Goal: Task Accomplishment & Management: Use online tool/utility

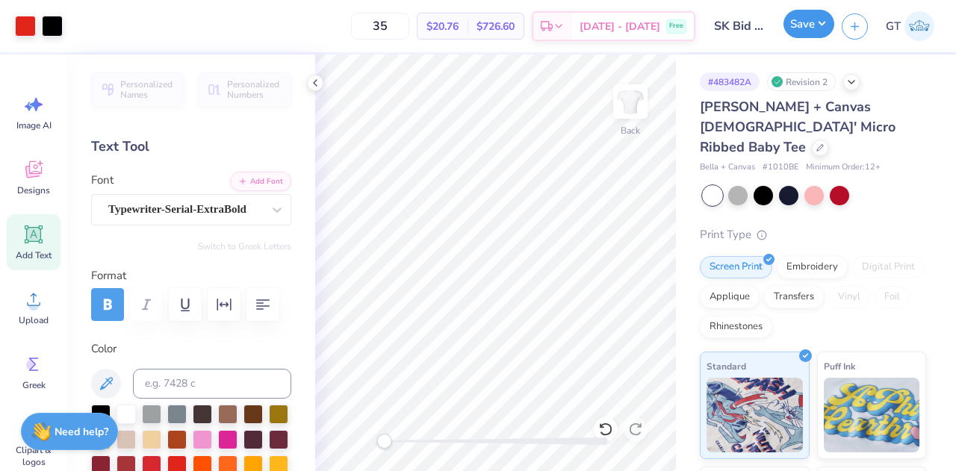
click at [802, 35] on button "Save" at bounding box center [808, 24] width 51 height 28
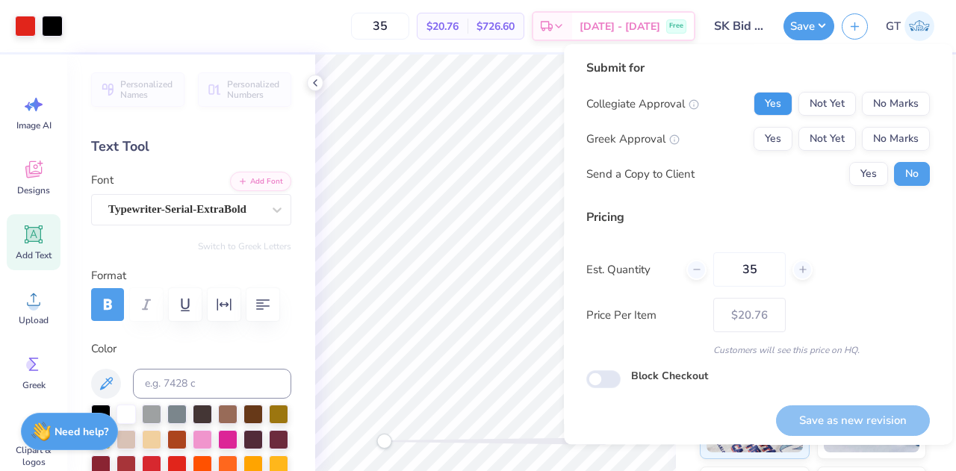
click at [772, 106] on button "Yes" at bounding box center [772, 104] width 39 height 24
click at [900, 114] on button "No Marks" at bounding box center [895, 104] width 68 height 24
click at [784, 139] on div "Yes Not Yet No Marks" at bounding box center [841, 139] width 176 height 24
click at [773, 140] on button "Yes" at bounding box center [772, 139] width 39 height 24
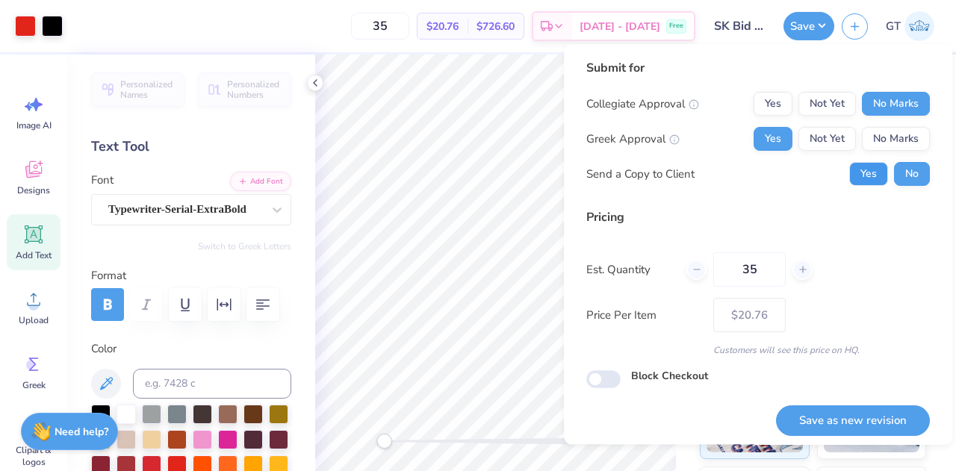
click at [858, 173] on button "Yes" at bounding box center [868, 174] width 39 height 24
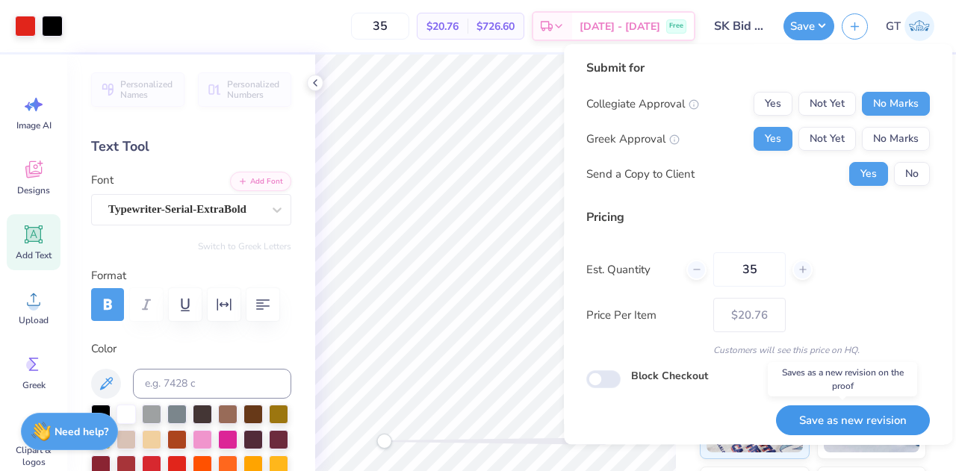
click at [850, 422] on button "Save as new revision" at bounding box center [853, 420] width 154 height 31
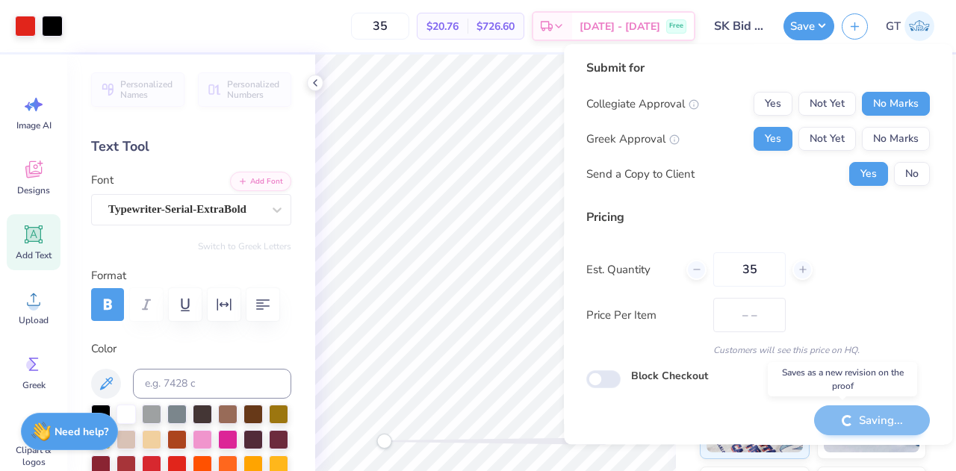
type input "$20.76"
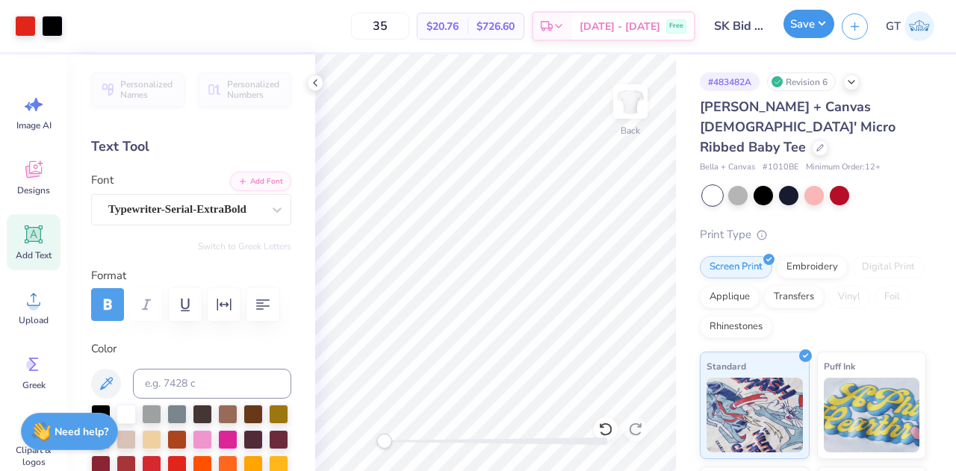
click at [795, 25] on button "Save" at bounding box center [808, 24] width 51 height 28
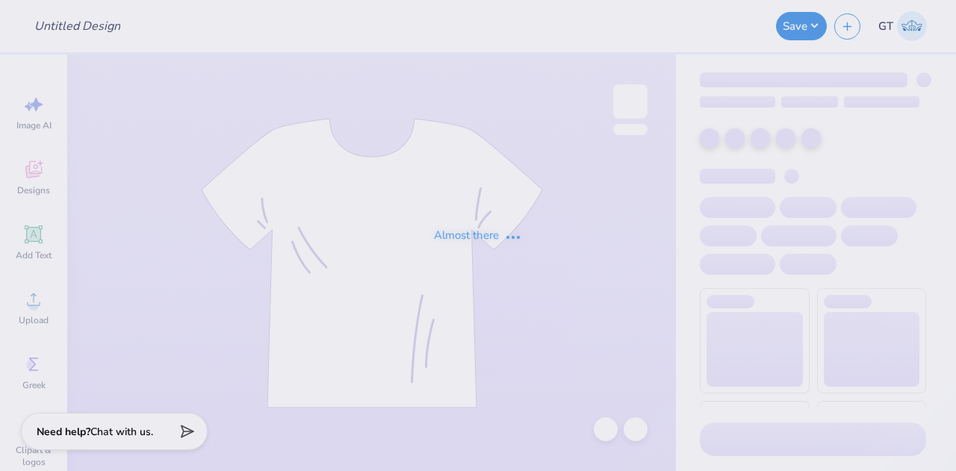
type input "SK Bid Day Baby Tees"
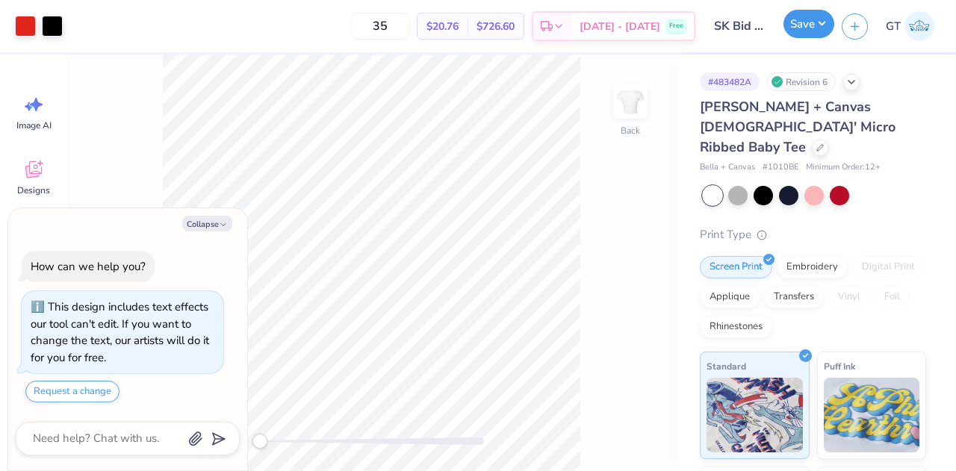
click at [800, 31] on button "Save" at bounding box center [808, 24] width 51 height 28
type textarea "x"
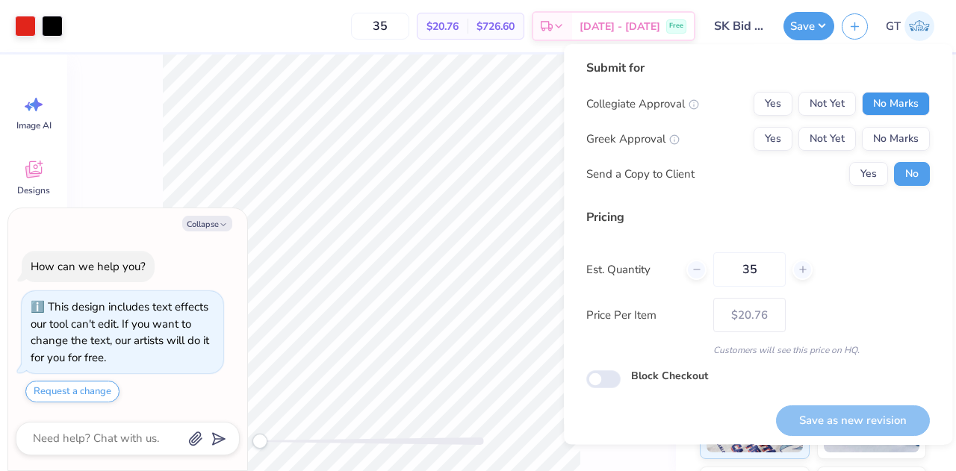
click at [886, 105] on button "No Marks" at bounding box center [895, 104] width 68 height 24
